Goal: Task Accomplishment & Management: Manage account settings

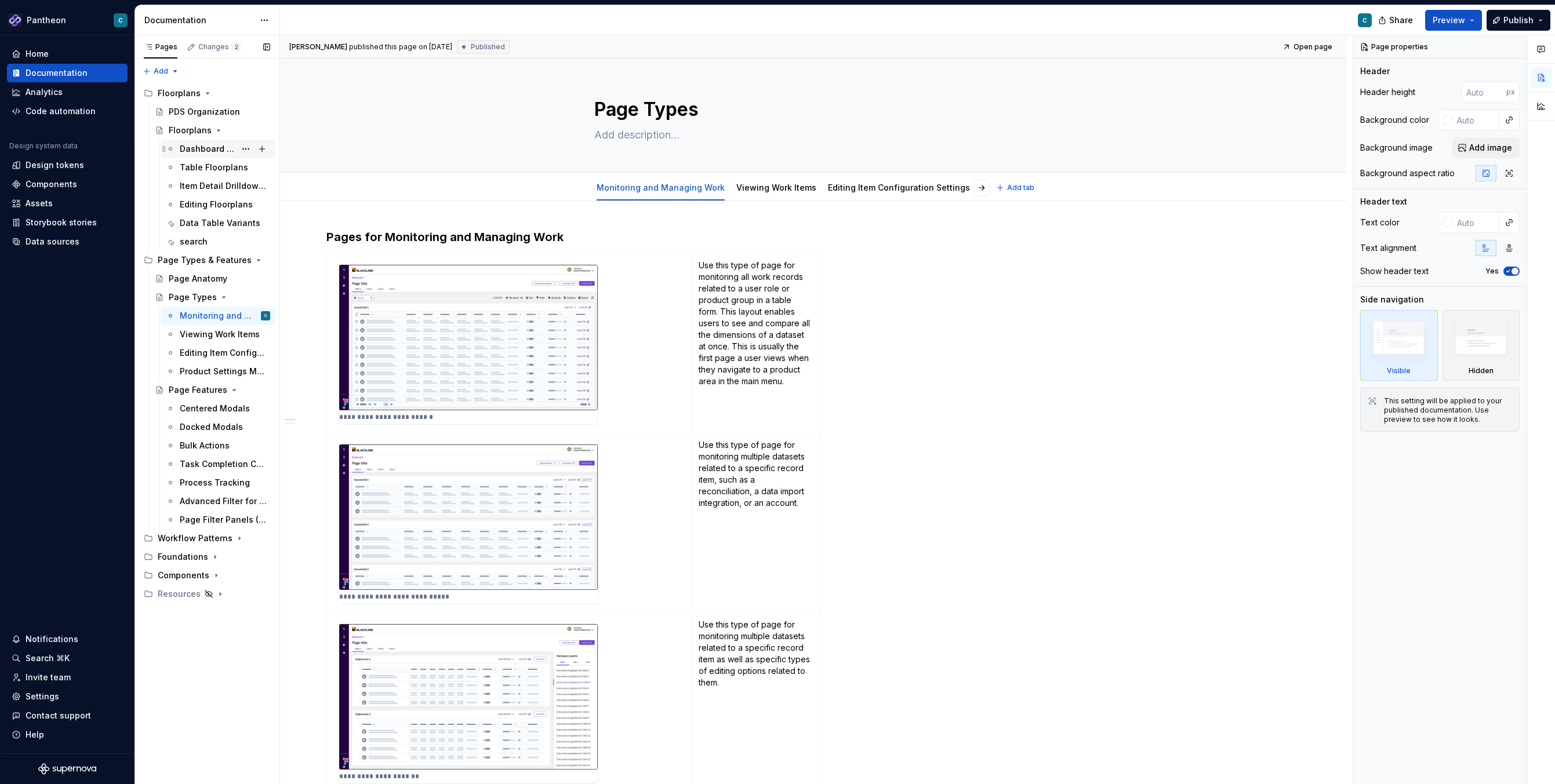
type textarea "*"
click at [46, 702] on div "Settings" at bounding box center [43, 696] width 34 height 11
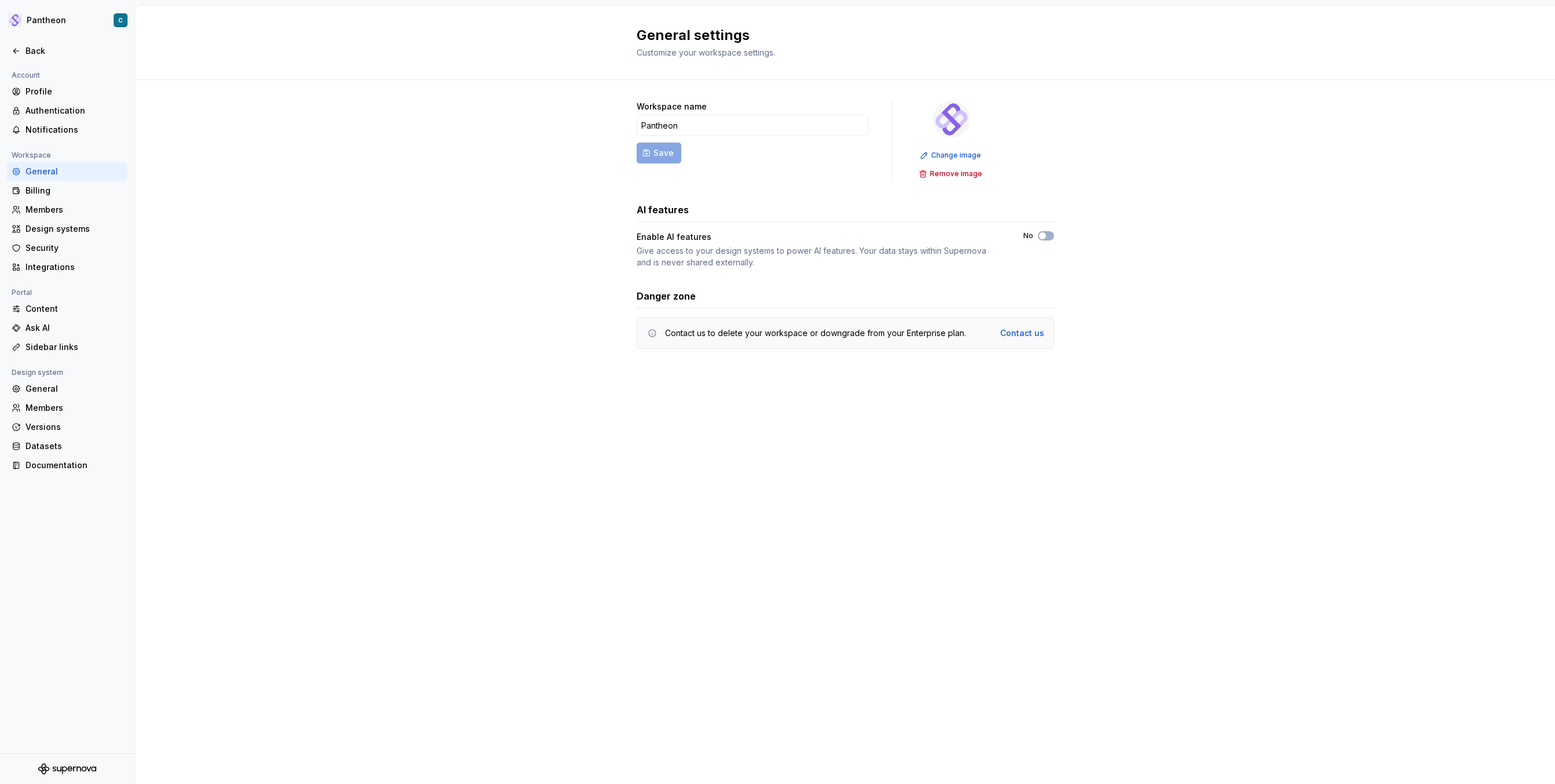
click at [294, 213] on div "Workspace name Pantheon Save Change image Remove image AI features Enable AI fe…" at bounding box center [845, 236] width 1420 height 313
click at [43, 402] on div "Members" at bounding box center [74, 408] width 97 height 11
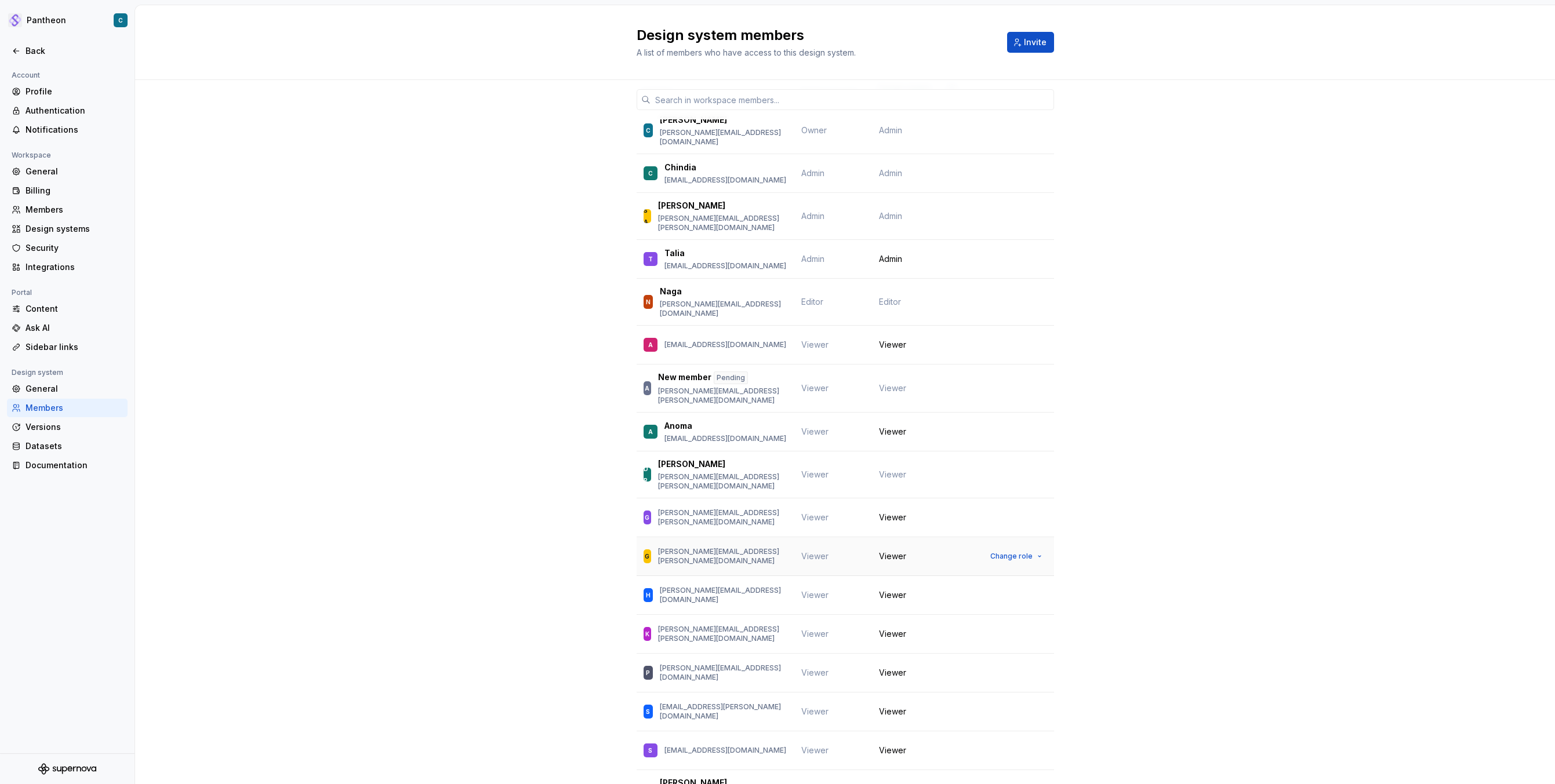
scroll to position [55, 0]
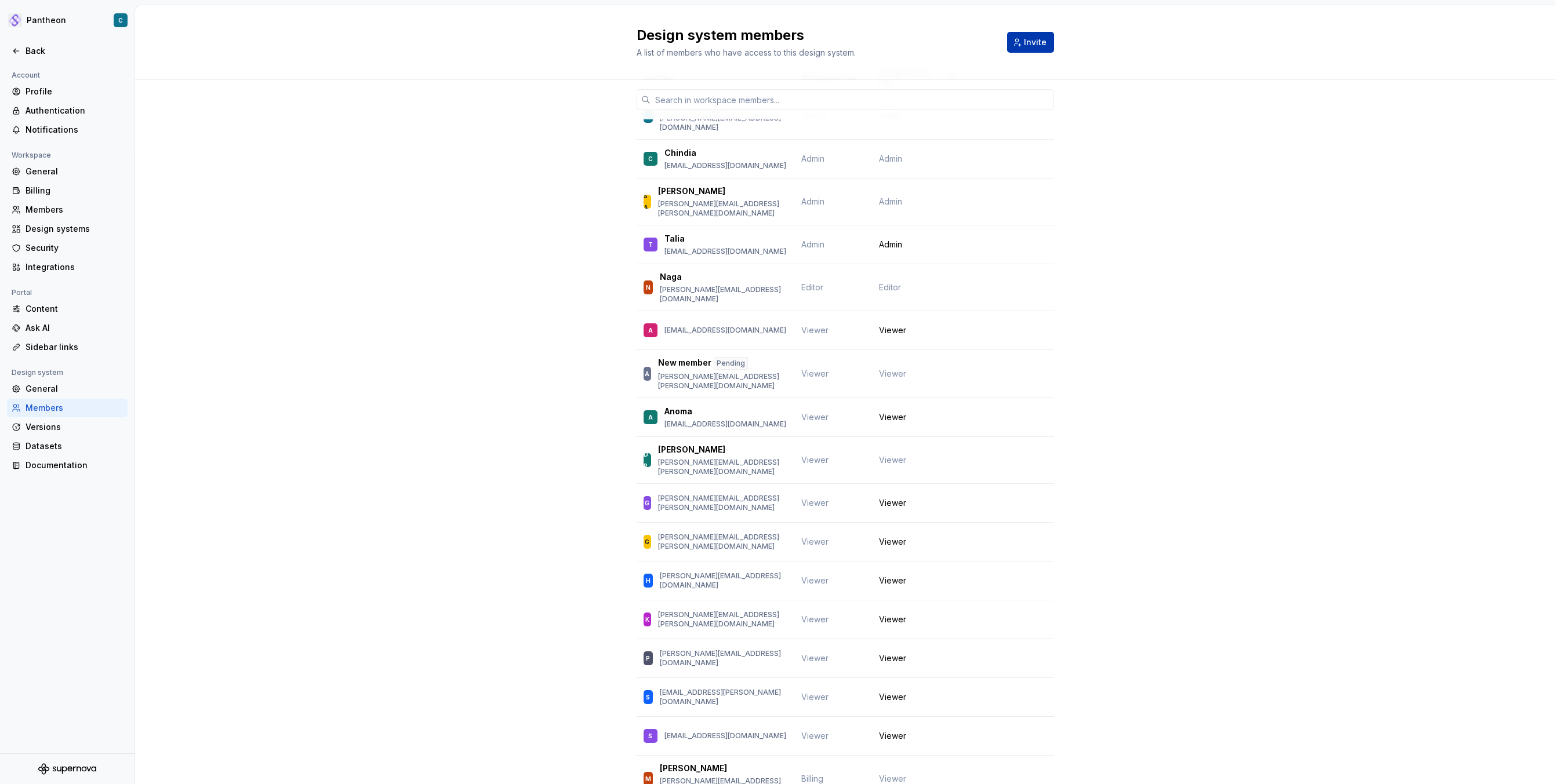
click at [1033, 42] on span "Invite" at bounding box center [1035, 42] width 22 height 11
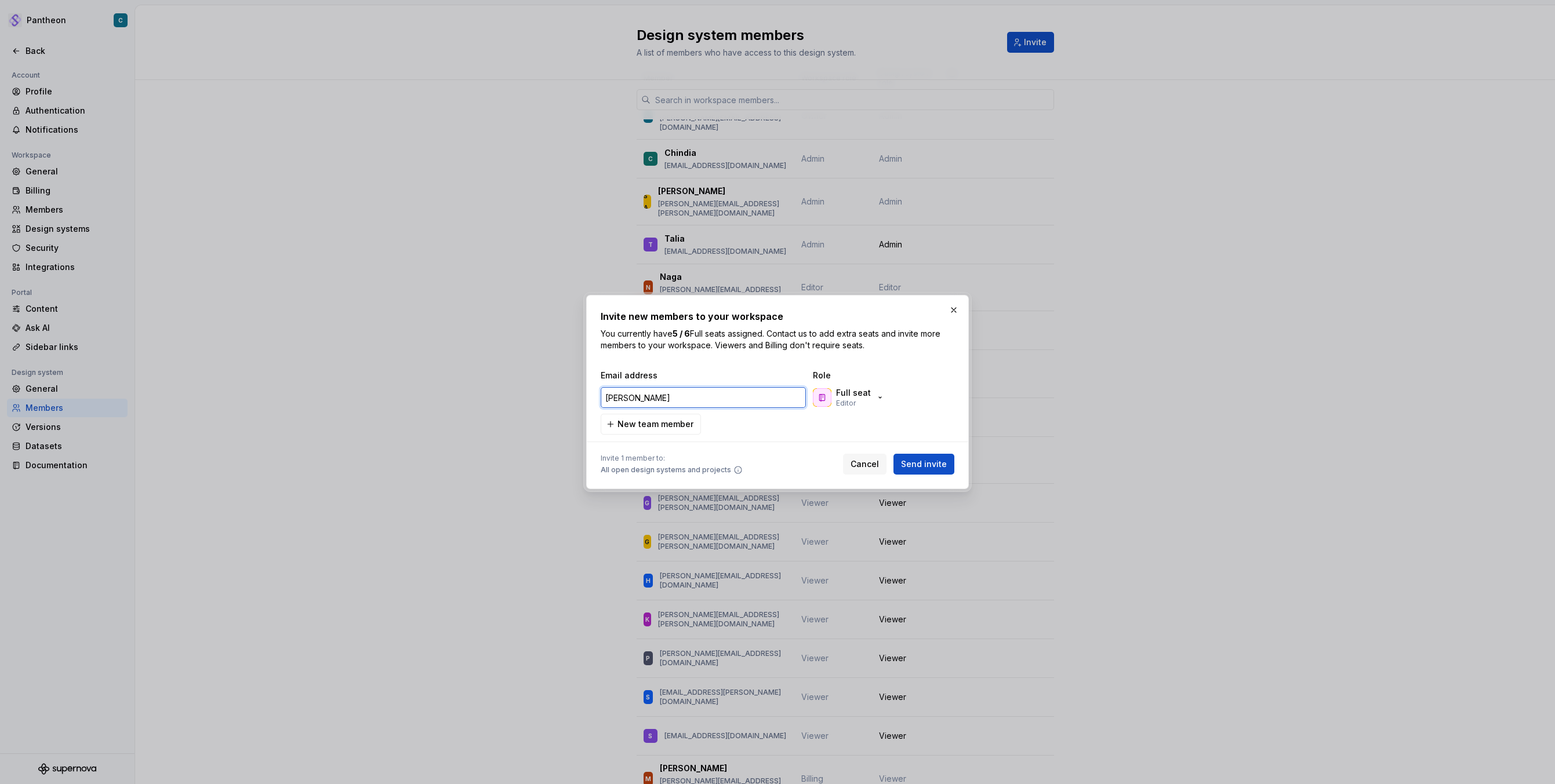
drag, startPoint x: 674, startPoint y: 399, endPoint x: 564, endPoint y: 395, distance: 110.1
click at [564, 395] on div "Invite new members to your workspace You currently have 5 / 6 Full seats assign…" at bounding box center [778, 392] width 1555 height 784
paste input "[PERSON_NAME][EMAIL_ADDRESS][PERSON_NAME][DOMAIN_NAME]"
type input "[PERSON_NAME][EMAIL_ADDRESS][PERSON_NAME][DOMAIN_NAME]"
click at [880, 394] on icon "button" at bounding box center [880, 398] width 9 height 9
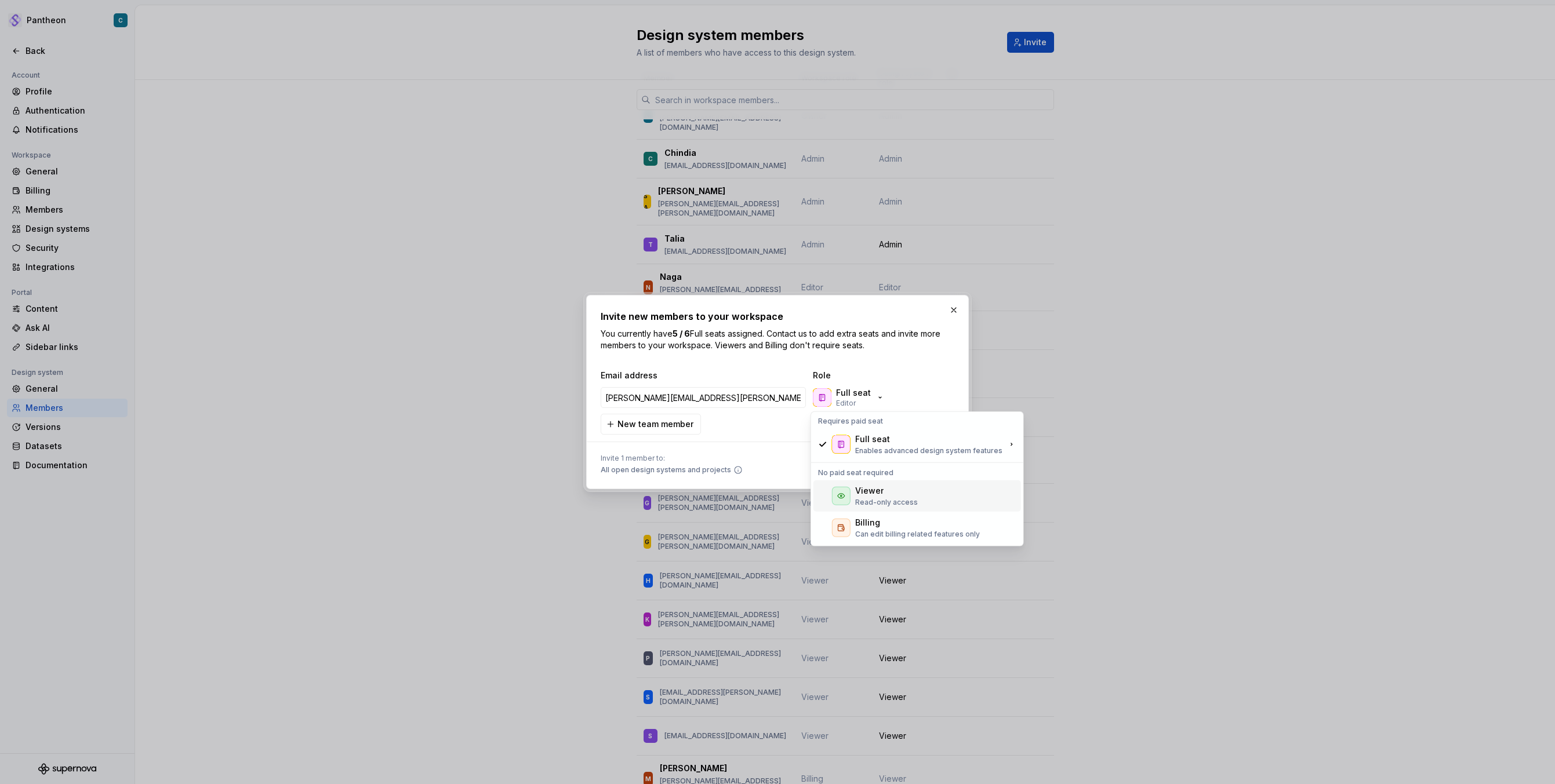
click at [891, 500] on p "Read-only access" at bounding box center [886, 503] width 63 height 9
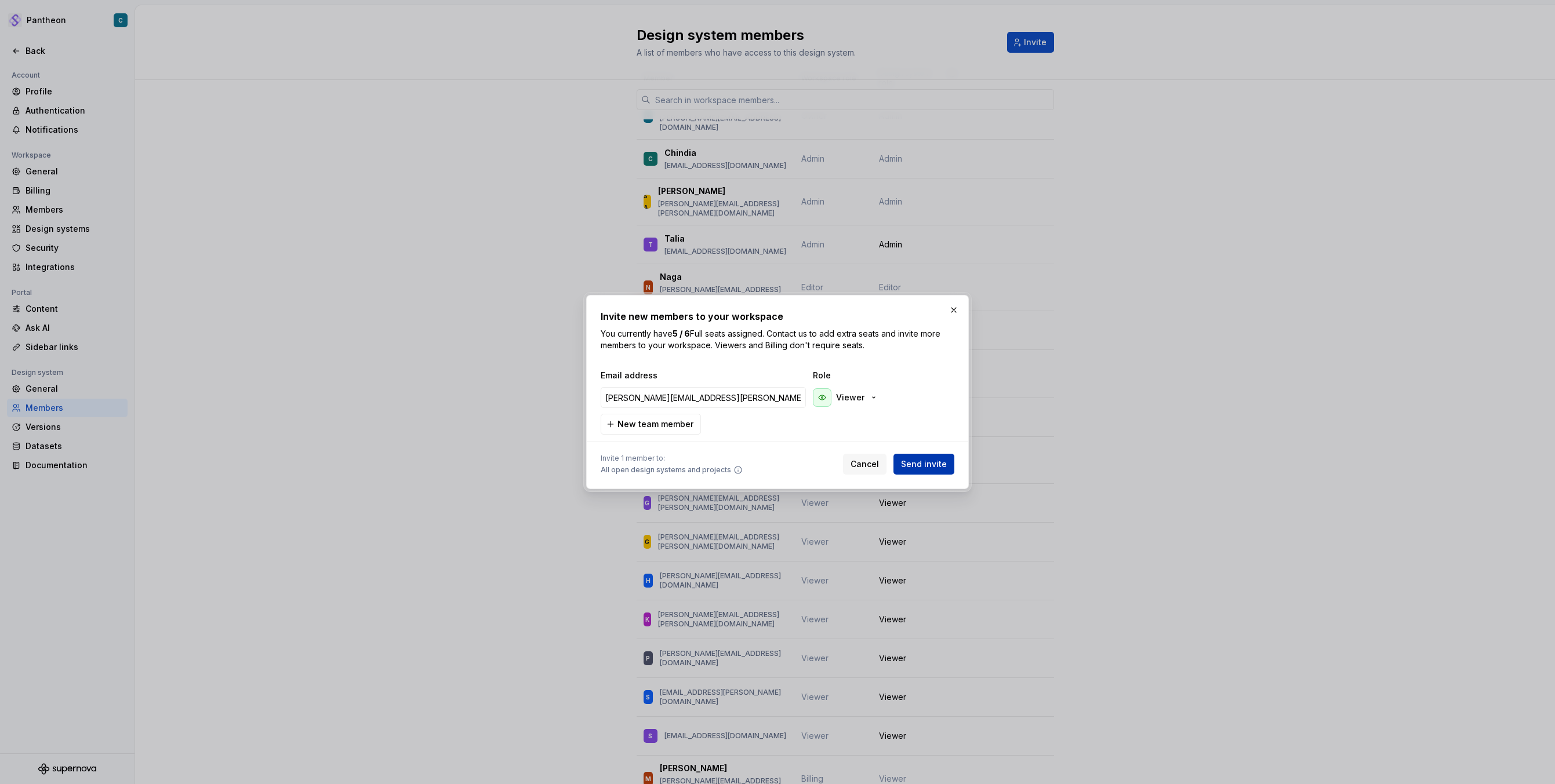
click at [934, 468] on span "Send invite" at bounding box center [924, 464] width 46 height 11
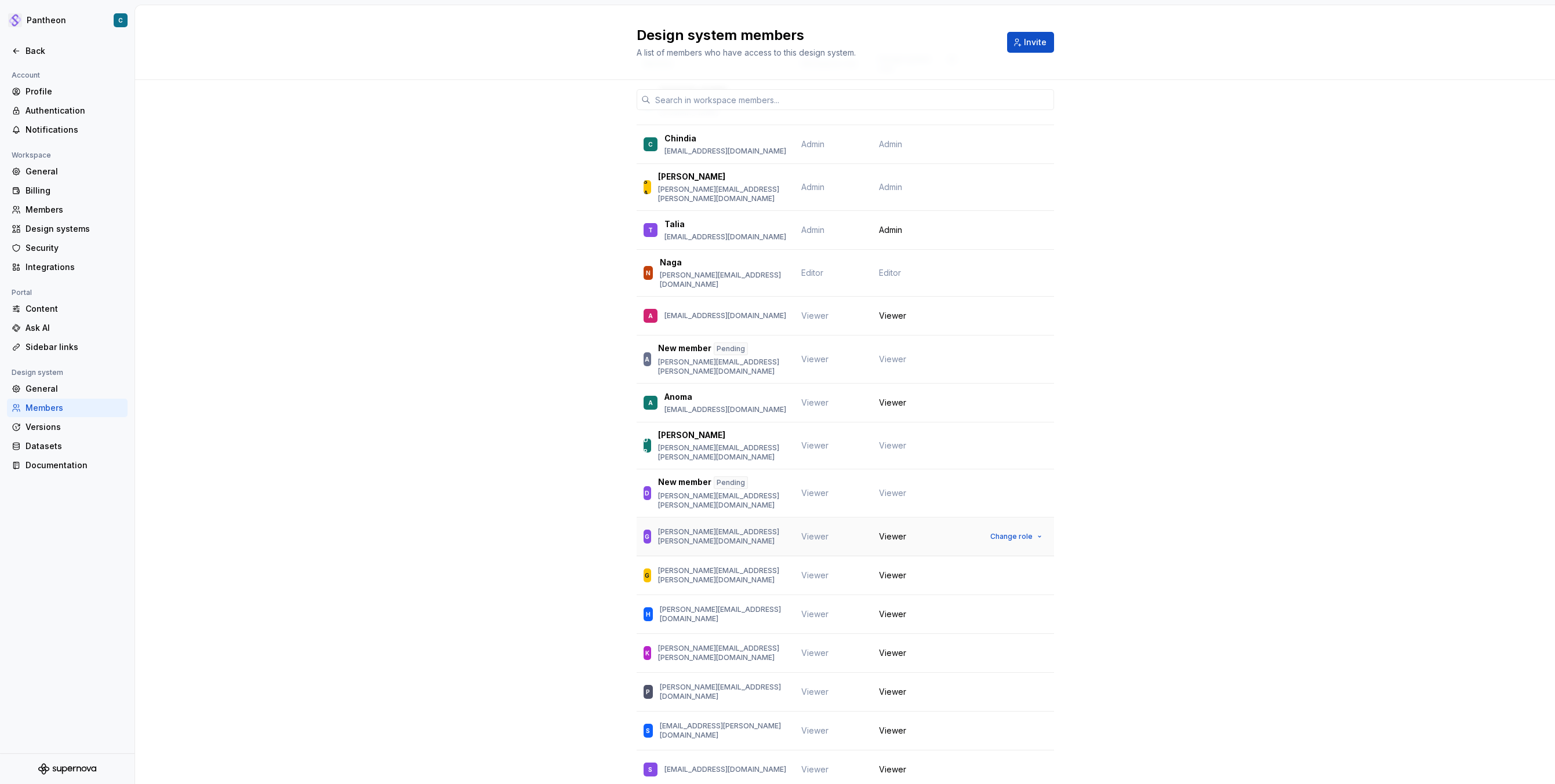
scroll to position [103, 0]
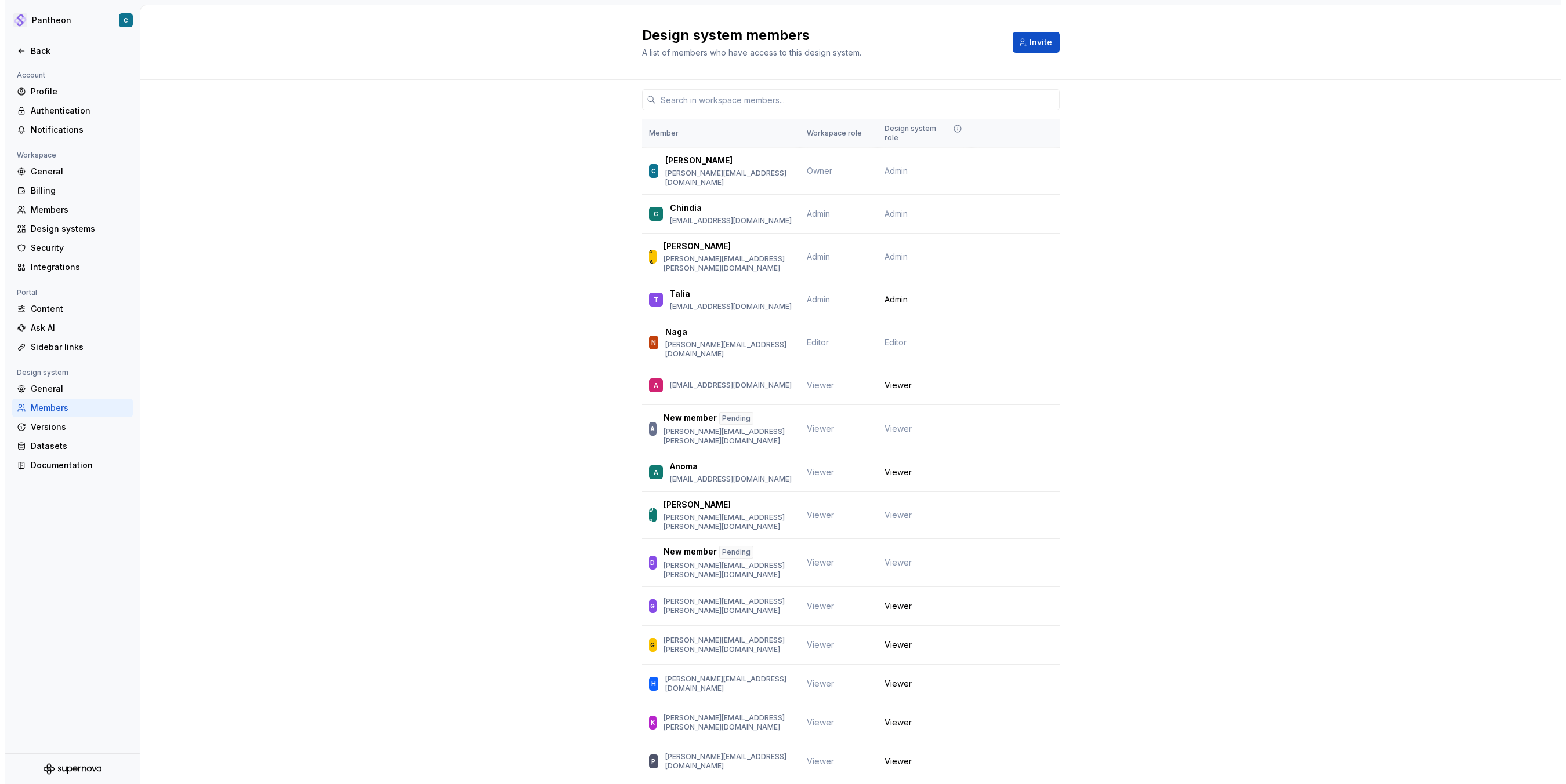
scroll to position [103, 0]
